Goal: Task Accomplishment & Management: Use online tool/utility

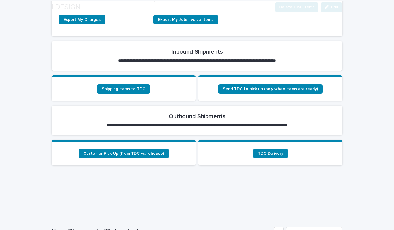
scroll to position [211, 0]
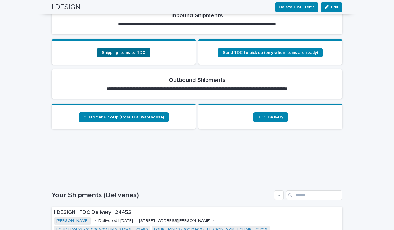
click at [130, 55] on link "Shipping items to TDC" at bounding box center [123, 53] width 53 height 10
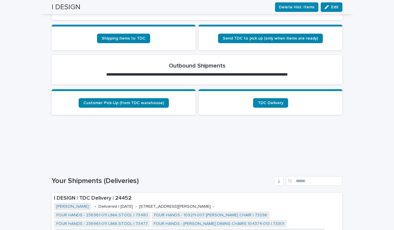
scroll to position [241, 0]
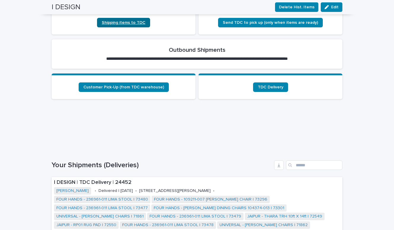
click at [129, 21] on span "Shipping items to TDC" at bounding box center [124, 22] width 44 height 4
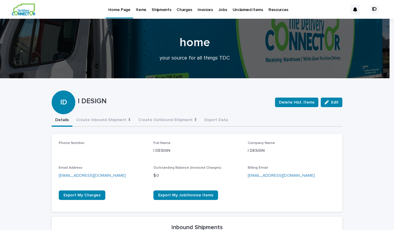
click at [140, 11] on p "Items" at bounding box center [141, 6] width 10 height 12
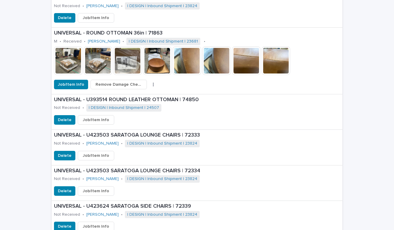
scroll to position [766, 0]
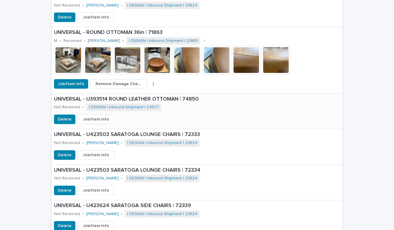
click at [86, 116] on span "Job/Item Info" at bounding box center [96, 119] width 26 height 6
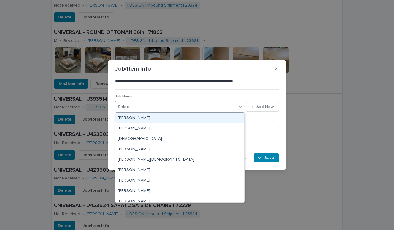
click at [169, 107] on div "Select..." at bounding box center [176, 107] width 121 height 10
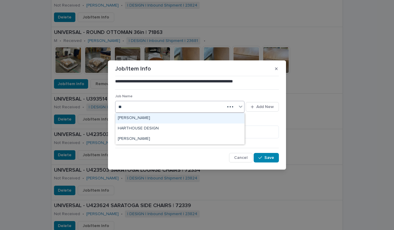
type input "***"
click at [127, 118] on div "[PERSON_NAME]" at bounding box center [180, 118] width 129 height 10
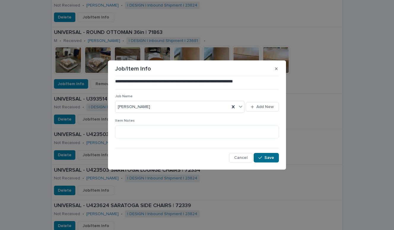
click at [268, 157] on span "Save" at bounding box center [270, 157] width 10 height 4
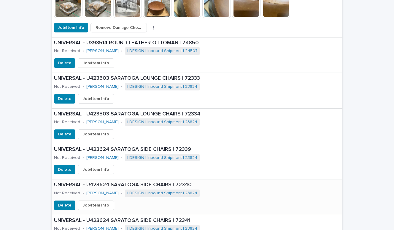
scroll to position [821, 0]
